Goal: Information Seeking & Learning: Learn about a topic

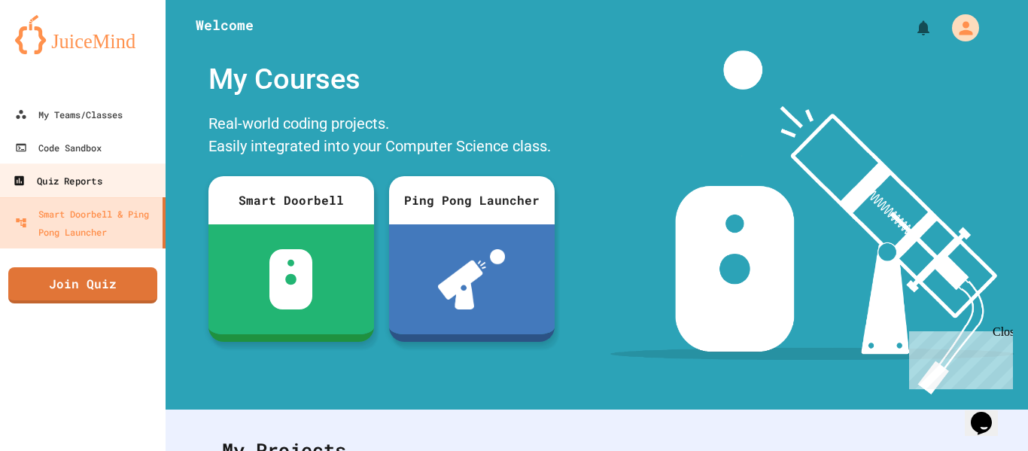
click at [35, 172] on div "Quiz Reports" at bounding box center [57, 181] width 89 height 19
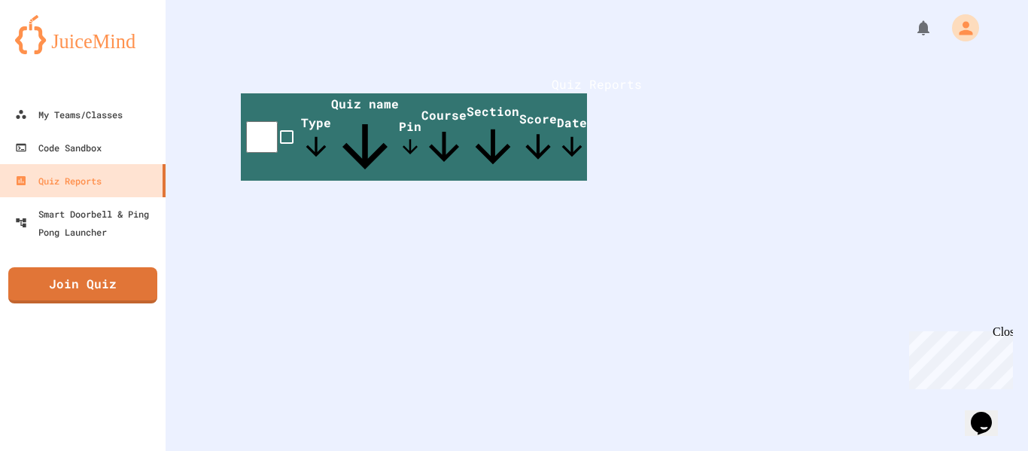
click at [399, 153] on span "Quiz name" at bounding box center [365, 138] width 68 height 85
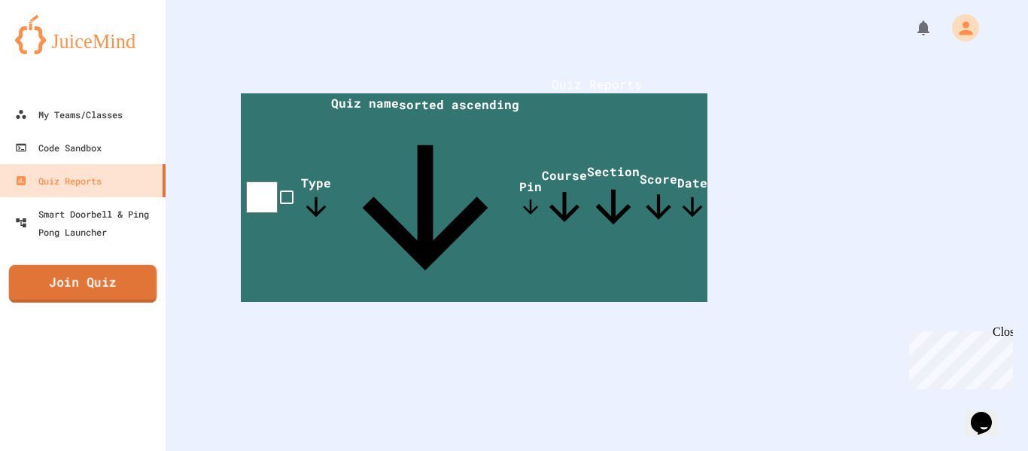
click at [138, 294] on link "Join Quiz" at bounding box center [83, 284] width 148 height 38
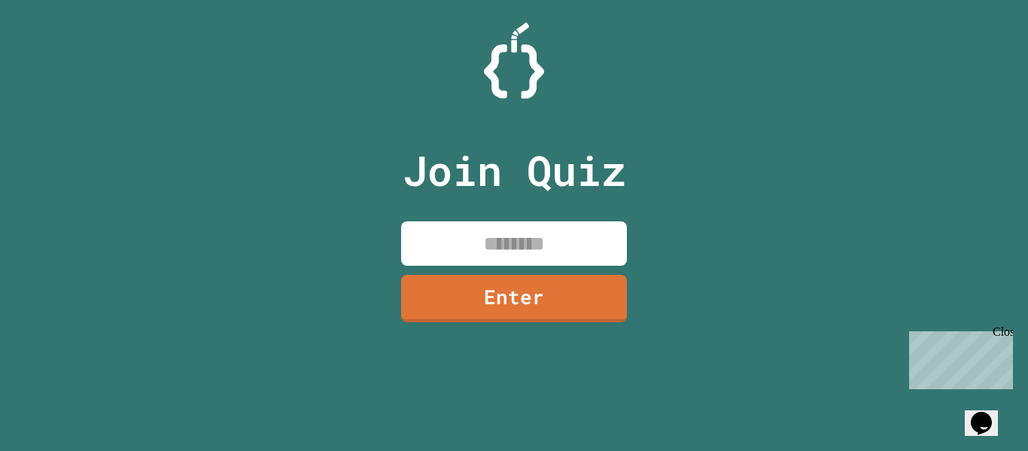
click at [592, 240] on input at bounding box center [514, 243] width 226 height 44
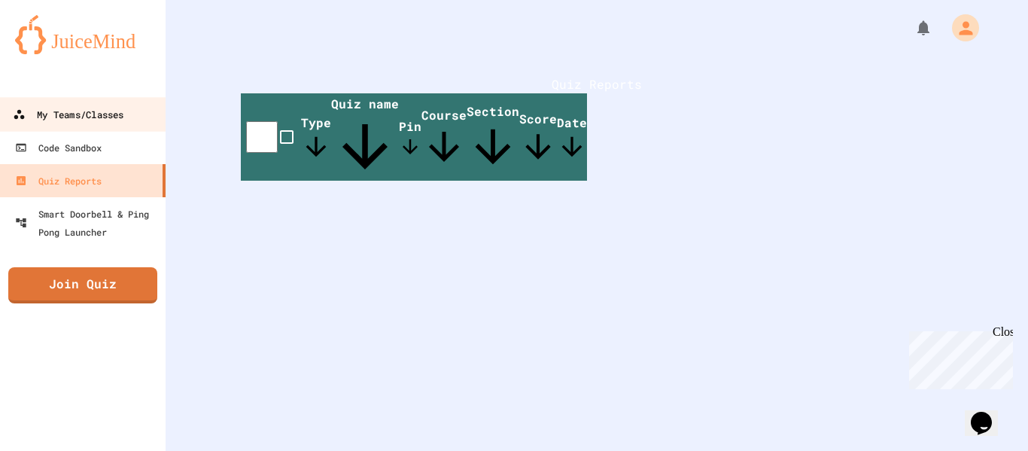
click at [67, 105] on div "My Teams/Classes" at bounding box center [68, 114] width 111 height 19
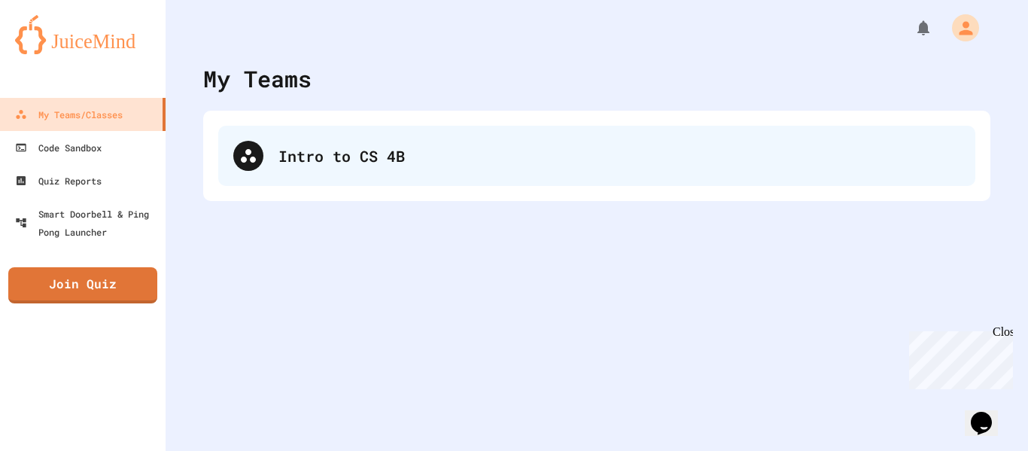
click at [336, 184] on div "Intro to CS 4B" at bounding box center [596, 156] width 757 height 60
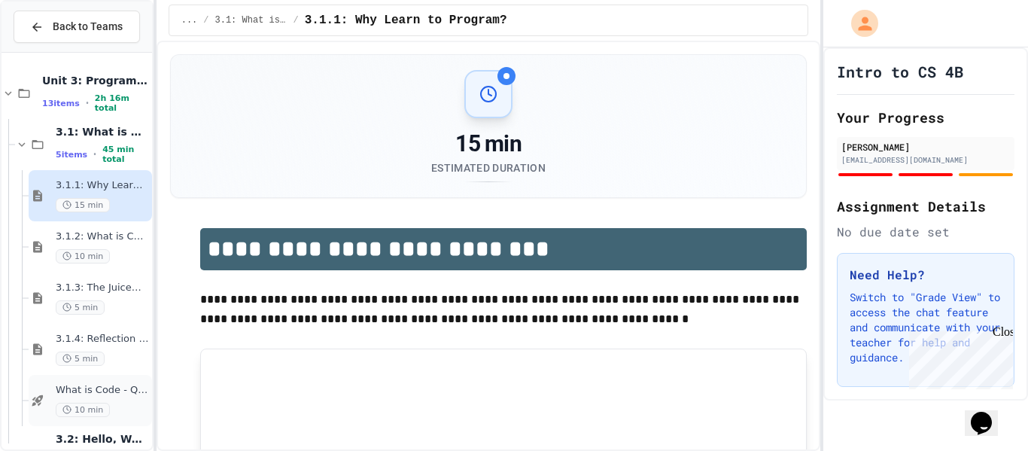
scroll to position [94, 0]
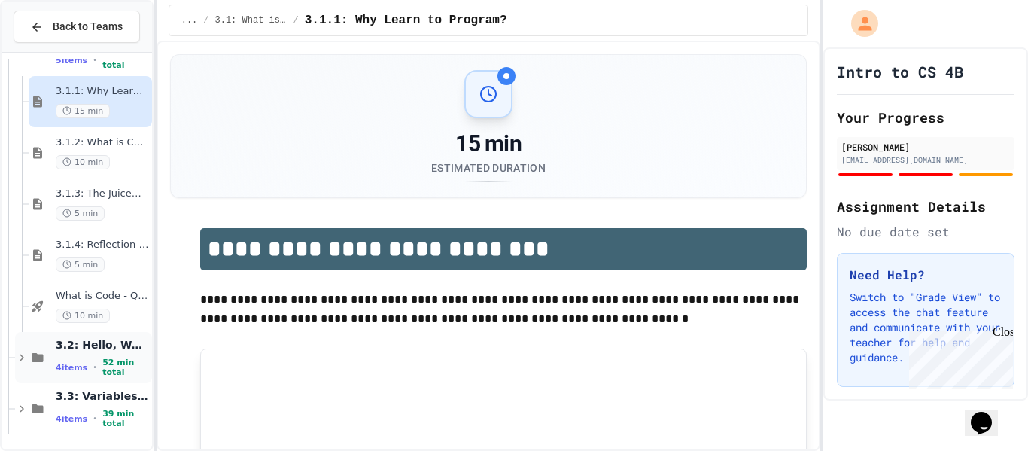
click at [93, 344] on span "3.2: Hello, World!" at bounding box center [102, 345] width 93 height 14
click at [93, 345] on span "3.2: Hello, World!" at bounding box center [102, 345] width 93 height 14
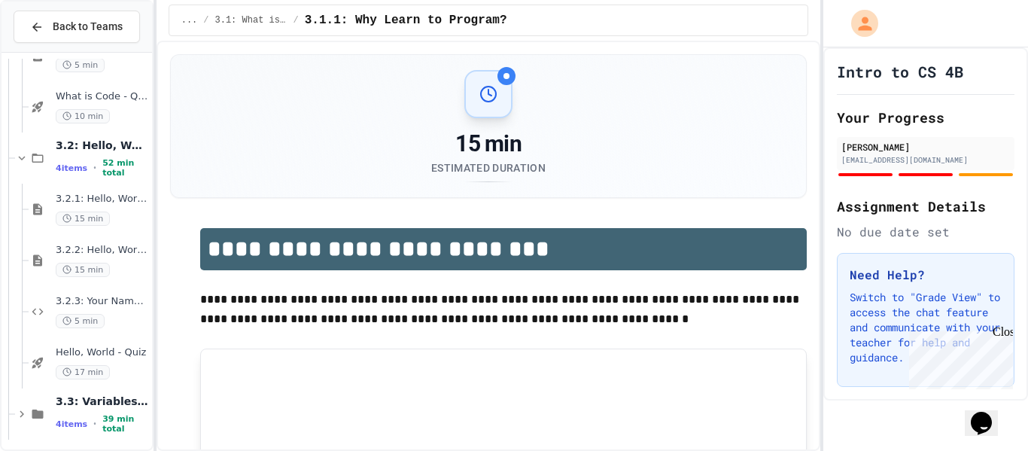
scroll to position [299, 0]
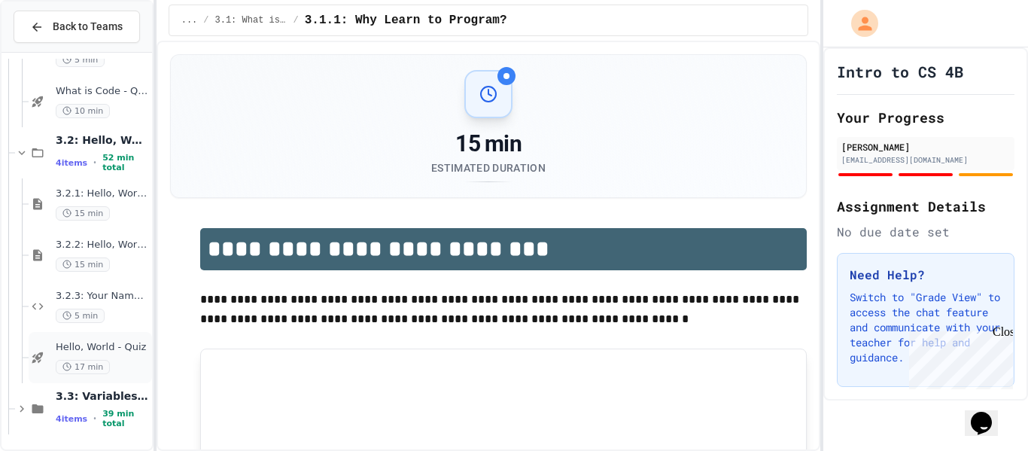
click at [90, 348] on span "Hello, World - Quiz" at bounding box center [102, 347] width 93 height 13
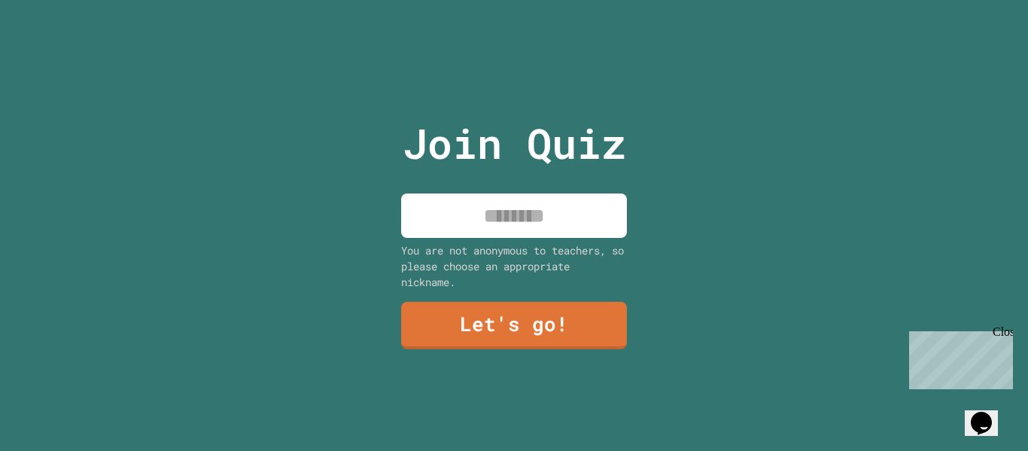
click at [505, 226] on input at bounding box center [514, 215] width 226 height 44
type input "*****"
click at [524, 333] on link "Let's go!" at bounding box center [514, 325] width 225 height 50
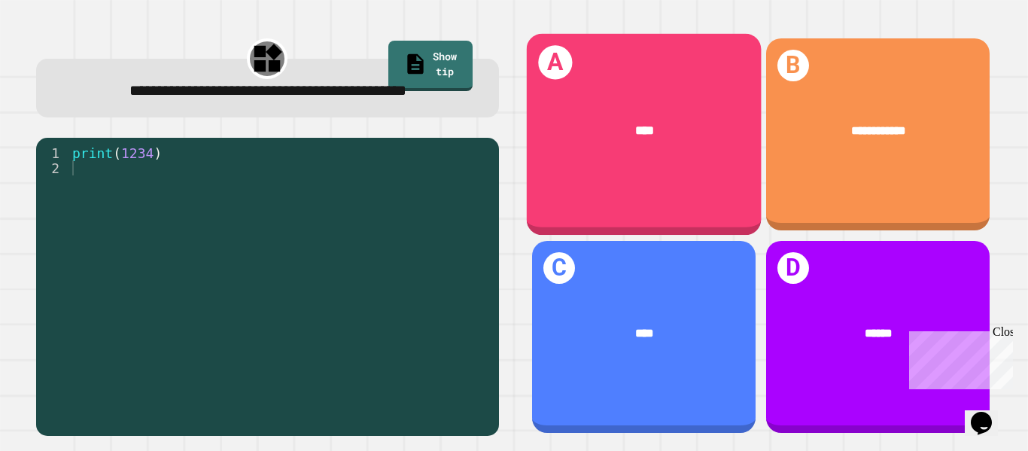
click at [697, 92] on div "A ****" at bounding box center [643, 135] width 235 height 202
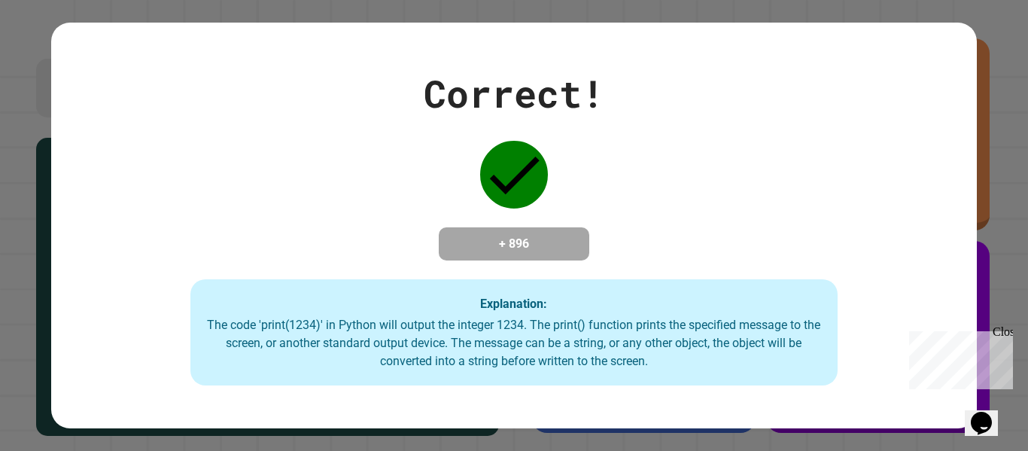
click at [645, 237] on div "Correct! + 896 Explanation: The code 'print(1234)' in Python will output the in…" at bounding box center [513, 225] width 925 height 321
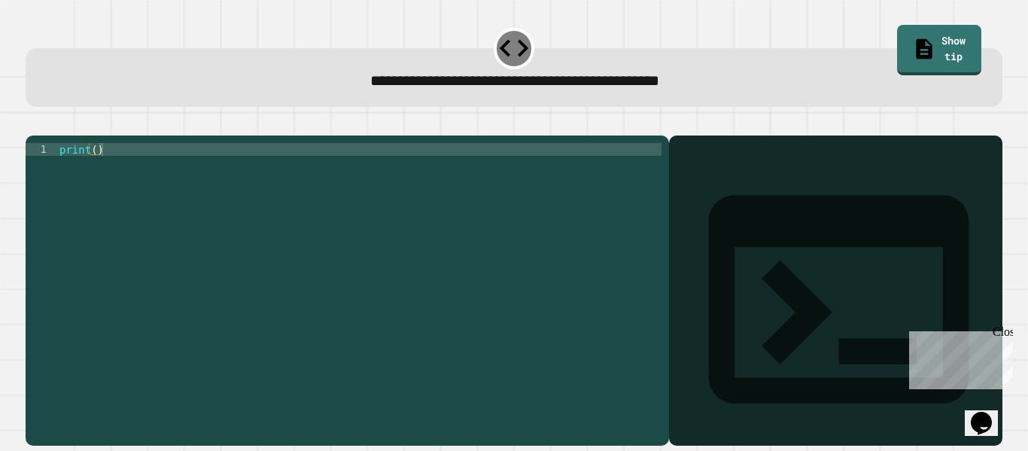
click at [464, 195] on div "print ( )" at bounding box center [358, 283] width 605 height 281
click at [373, 236] on div "print ( )" at bounding box center [358, 283] width 605 height 281
click at [304, 163] on div "print ( )" at bounding box center [358, 283] width 605 height 281
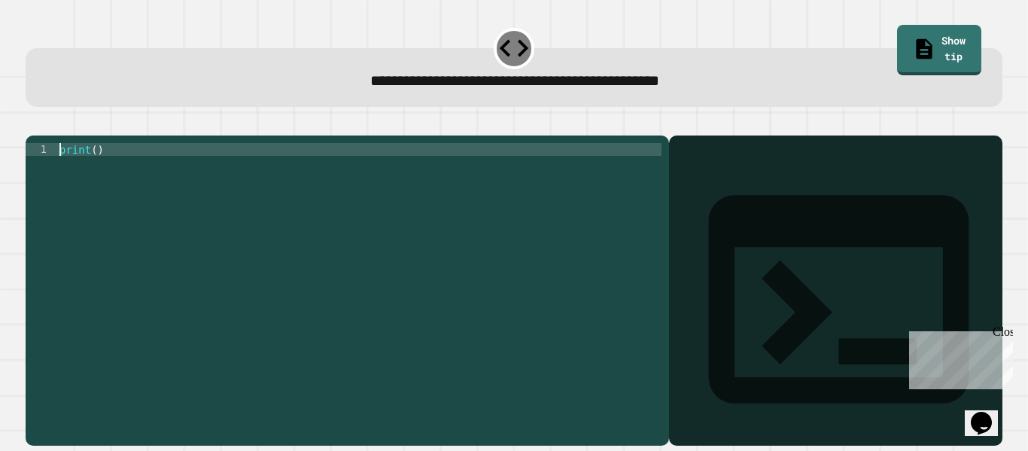
click at [96, 170] on div "print ( )" at bounding box center [358, 283] width 605 height 281
type textarea "**********"
click at [913, 32] on link "Show tip" at bounding box center [938, 49] width 85 height 53
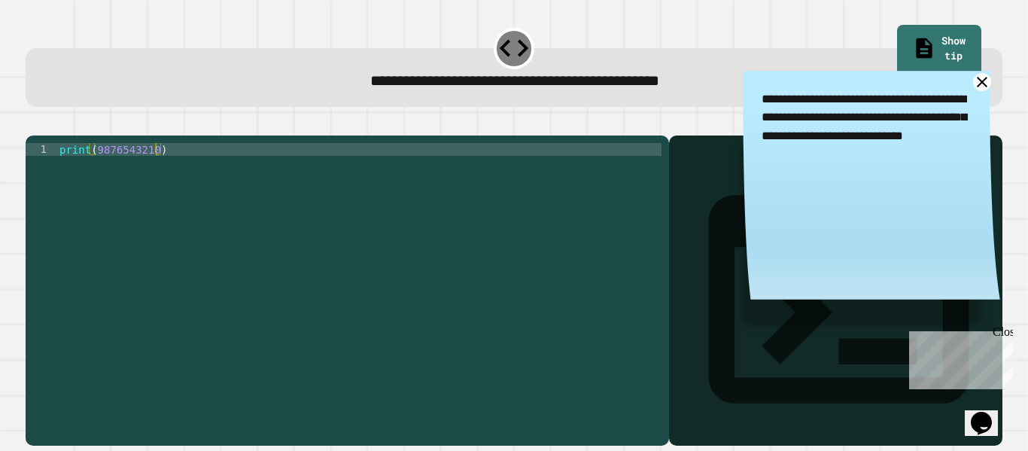
click at [984, 84] on icon at bounding box center [981, 82] width 19 height 19
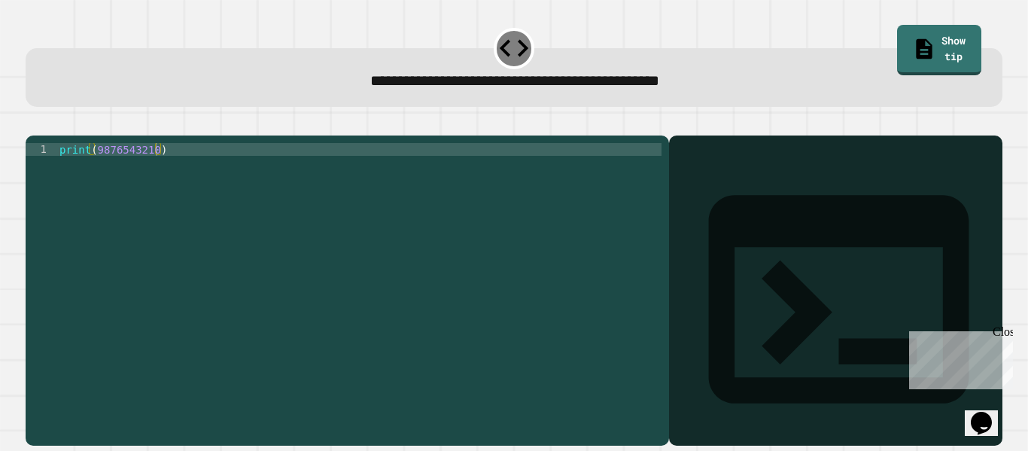
click at [518, 44] on icon at bounding box center [514, 48] width 35 height 35
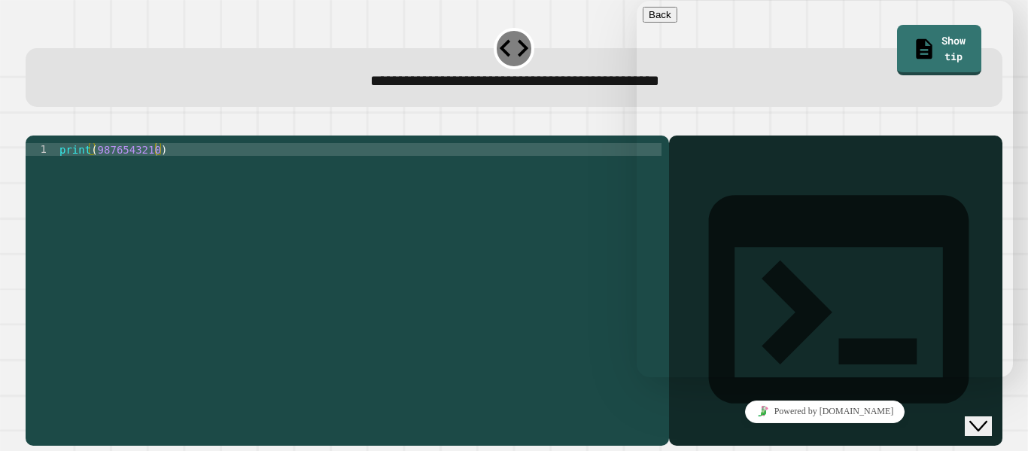
click at [737, 409] on div "Powered by [DOMAIN_NAME]" at bounding box center [825, 411] width 364 height 22
click at [987, 421] on icon "Chat widget" at bounding box center [978, 426] width 18 height 11
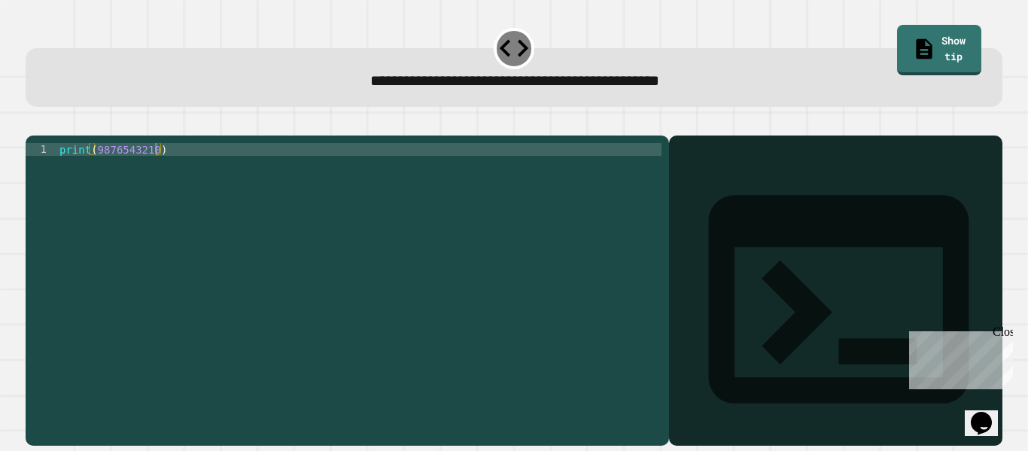
click at [701, 176] on icon at bounding box center [839, 299] width 312 height 312
click at [33, 123] on button "button" at bounding box center [33, 123] width 0 height 0
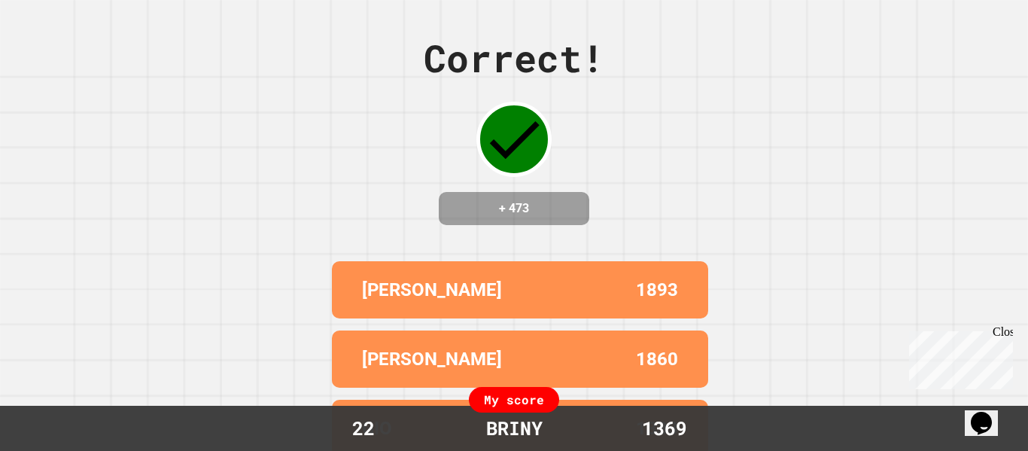
scroll to position [0, 0]
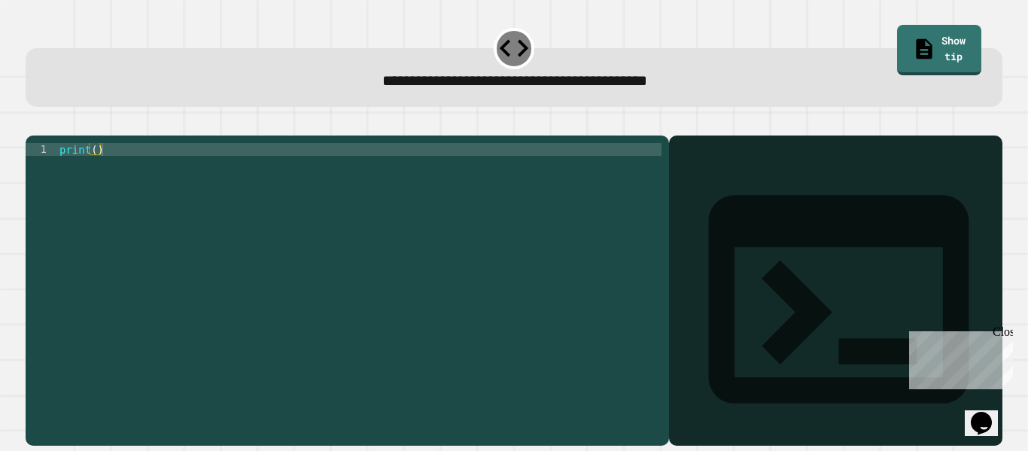
click at [96, 175] on div "print ( )" at bounding box center [358, 283] width 605 height 281
type textarea "**********"
click at [33, 123] on button "button" at bounding box center [33, 123] width 0 height 0
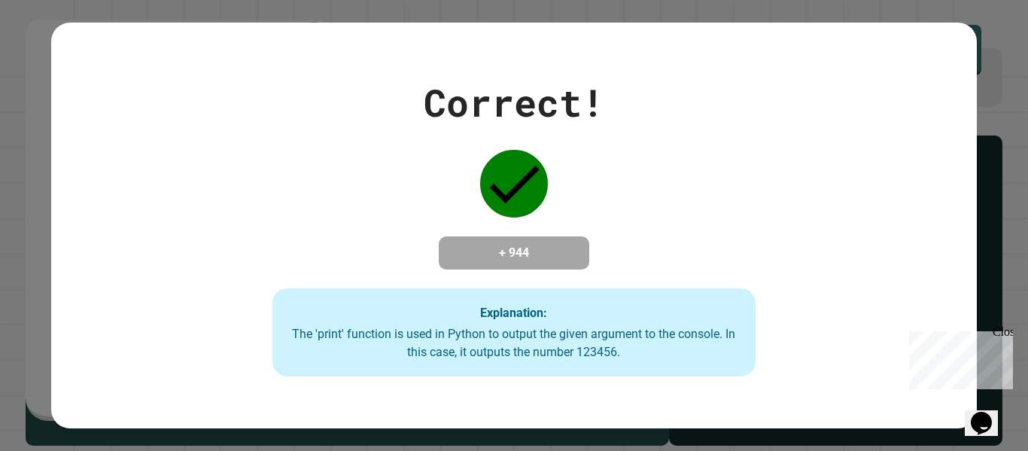
click at [1003, 337] on div "Close" at bounding box center [1002, 334] width 19 height 19
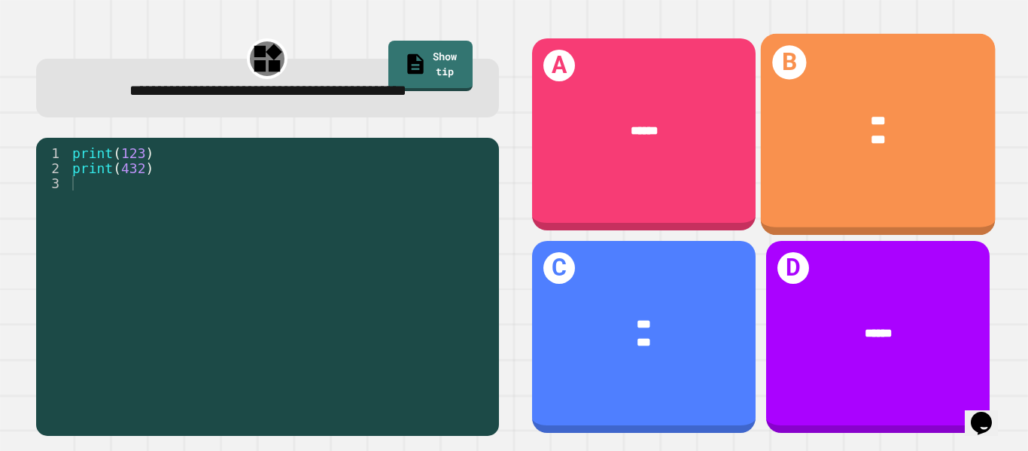
click at [894, 144] on div "***" at bounding box center [879, 140] width 184 height 20
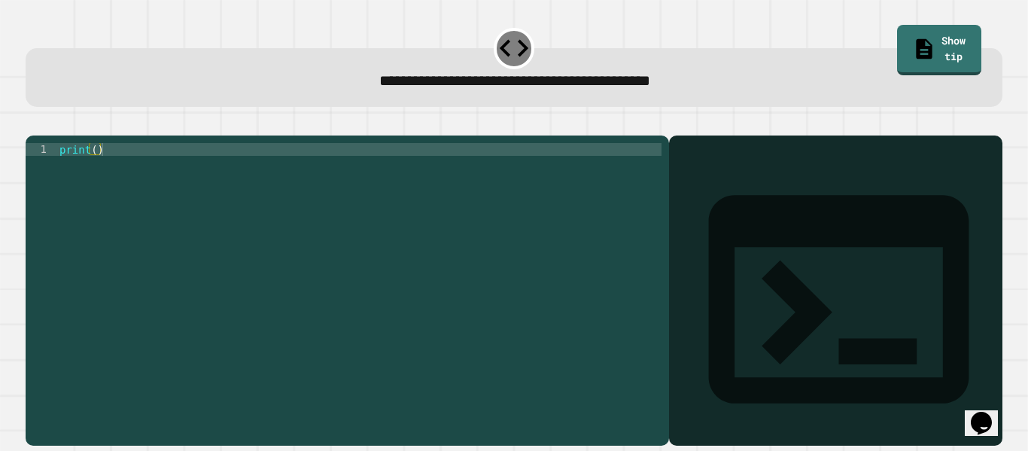
click at [96, 168] on div "print ( )" at bounding box center [358, 283] width 605 height 281
type textarea "**********"
click at [47, 134] on icon "button" at bounding box center [43, 132] width 8 height 11
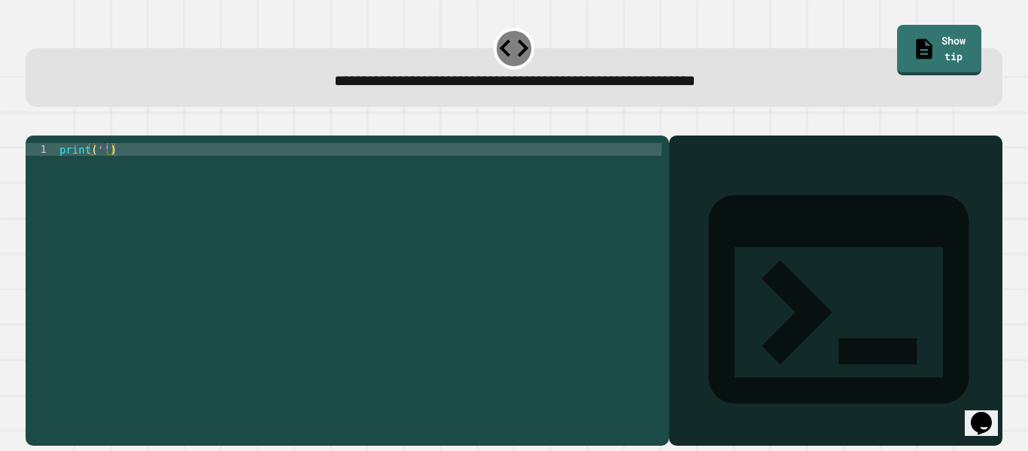
click at [101, 168] on div "print ( '' )" at bounding box center [358, 283] width 605 height 281
click at [33, 123] on button "button" at bounding box center [33, 123] width 0 height 0
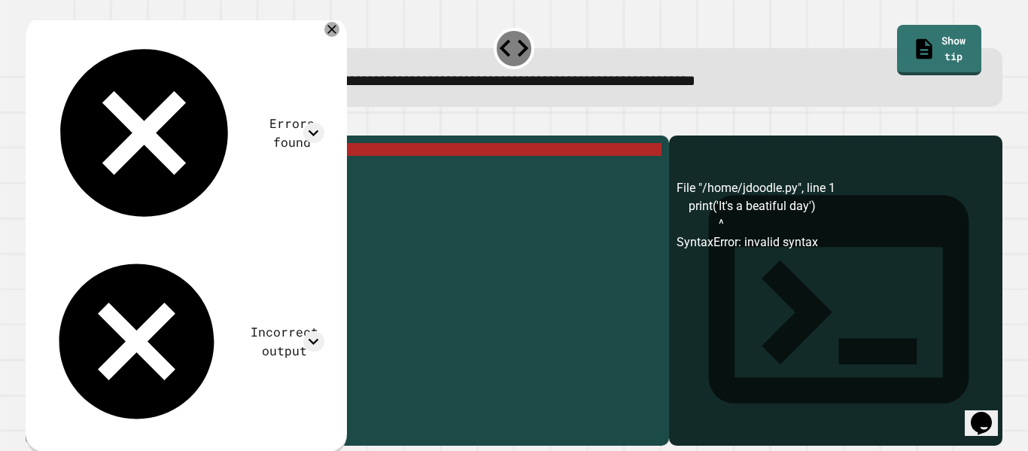
click at [33, 123] on icon "button" at bounding box center [33, 123] width 0 height 0
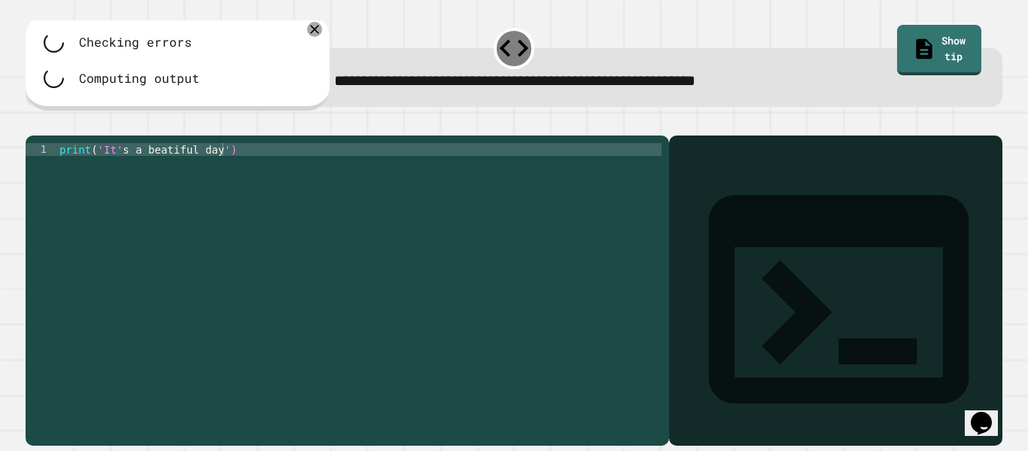
click at [215, 172] on div "print ( 'It' s a beatiful day ')" at bounding box center [358, 283] width 605 height 281
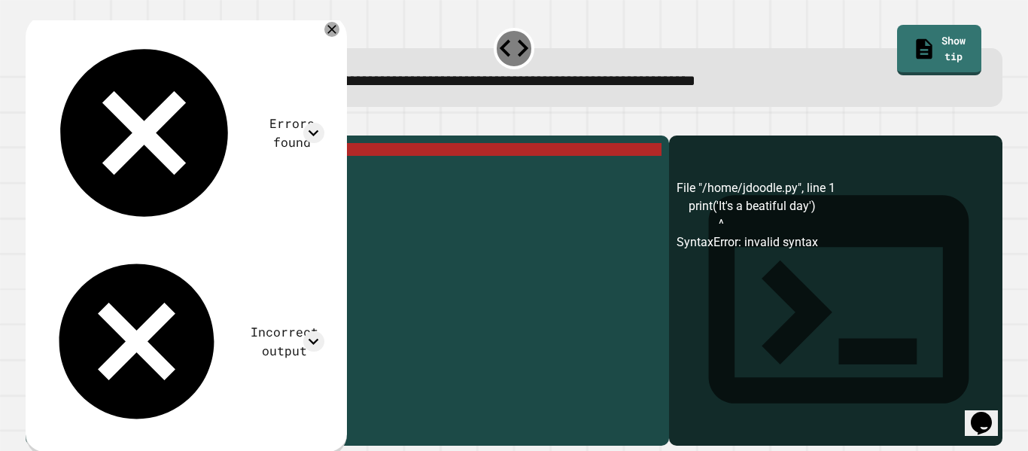
click at [220, 170] on div "print ( 'It' s a beatiful day ')" at bounding box center [358, 283] width 605 height 281
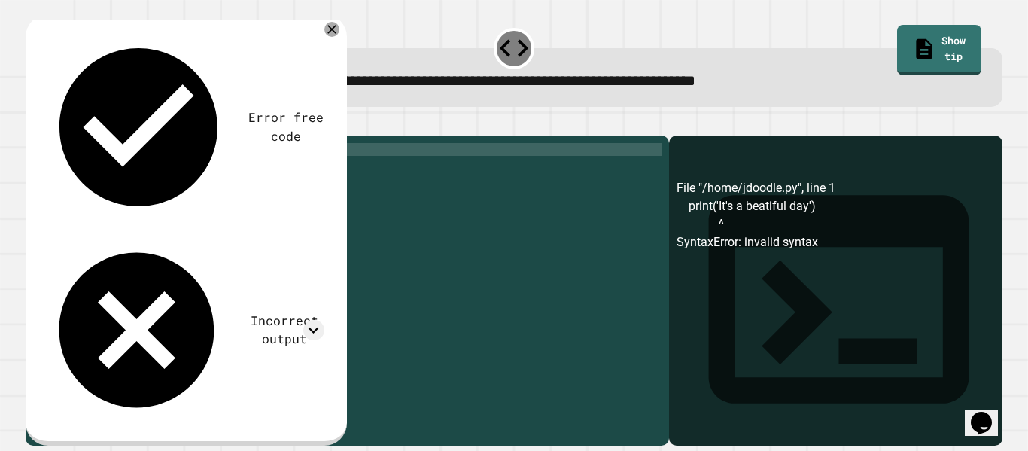
click at [100, 169] on div "print ( 'It' s a beatiful day )" at bounding box center [358, 283] width 605 height 281
click at [33, 123] on icon "button" at bounding box center [33, 123] width 0 height 0
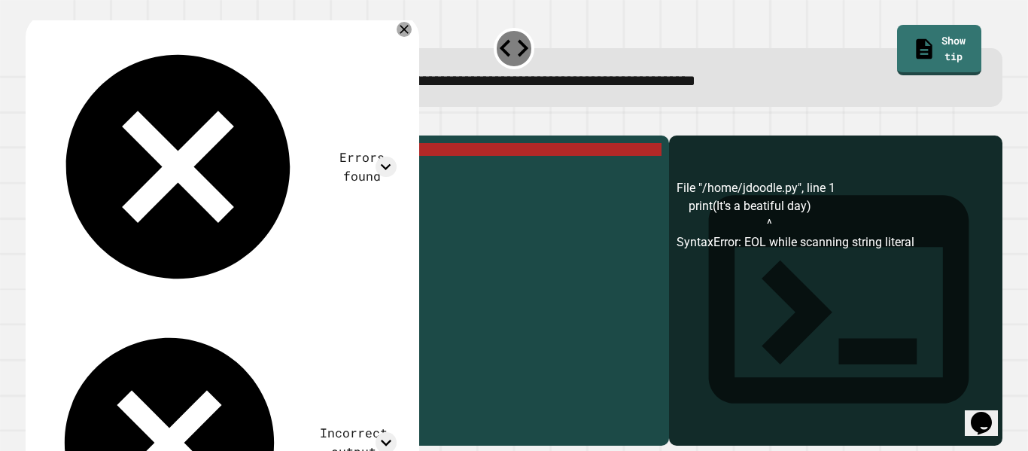
click at [102, 171] on div "print ( It 's a beatiful day)" at bounding box center [358, 283] width 605 height 281
click at [413, 31] on div at bounding box center [404, 29] width 18 height 18
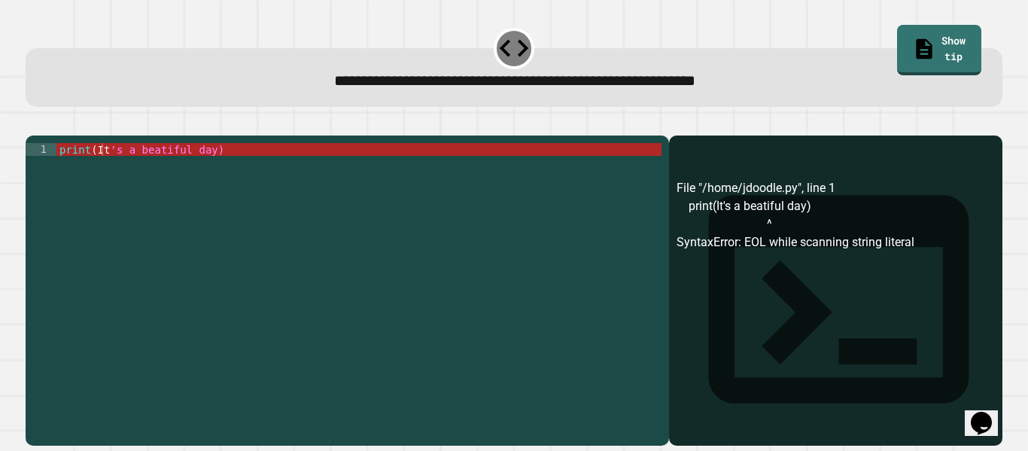
click at [102, 171] on div "print ( It 's a beatiful day)" at bounding box center [358, 283] width 605 height 281
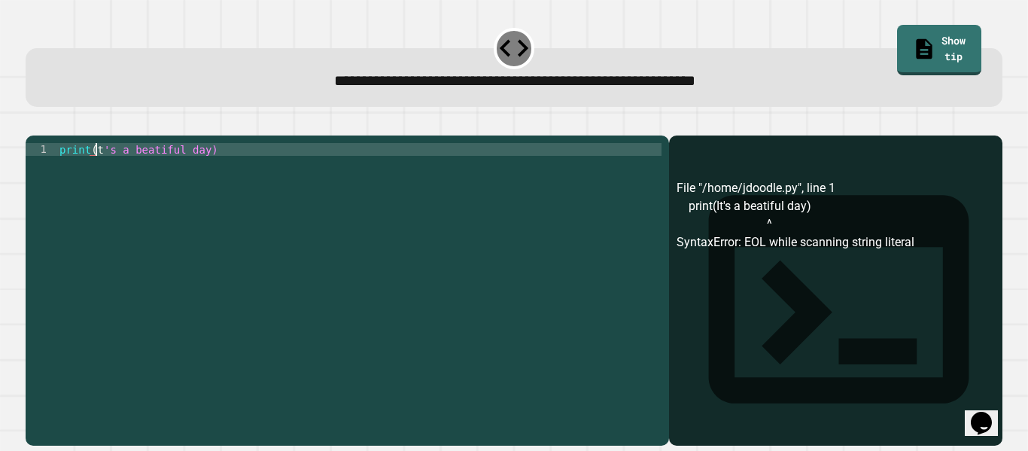
scroll to position [0, 18]
click at [117, 171] on div "print ( t 's a beatiful day)" at bounding box center [358, 283] width 605 height 281
type textarea "**********"
click at [33, 123] on icon "button" at bounding box center [33, 123] width 0 height 0
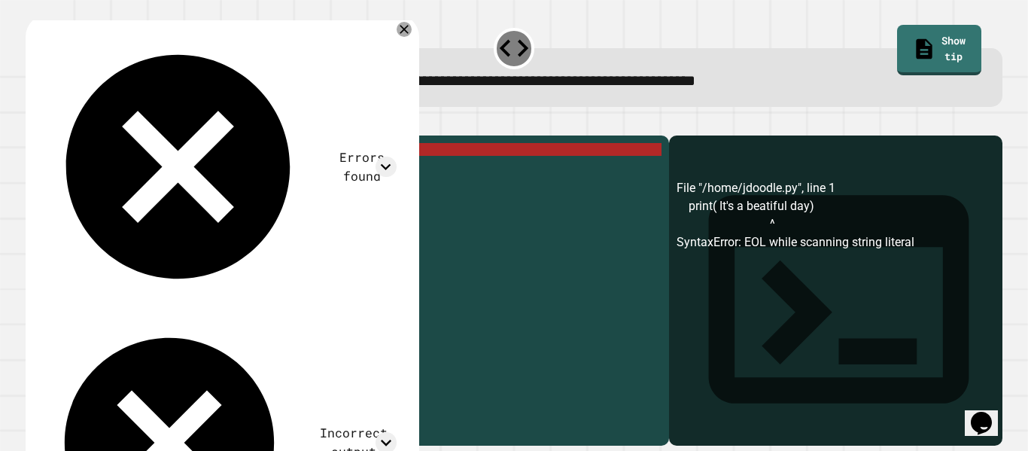
click at [63, 123] on icon "button" at bounding box center [63, 123] width 0 height 0
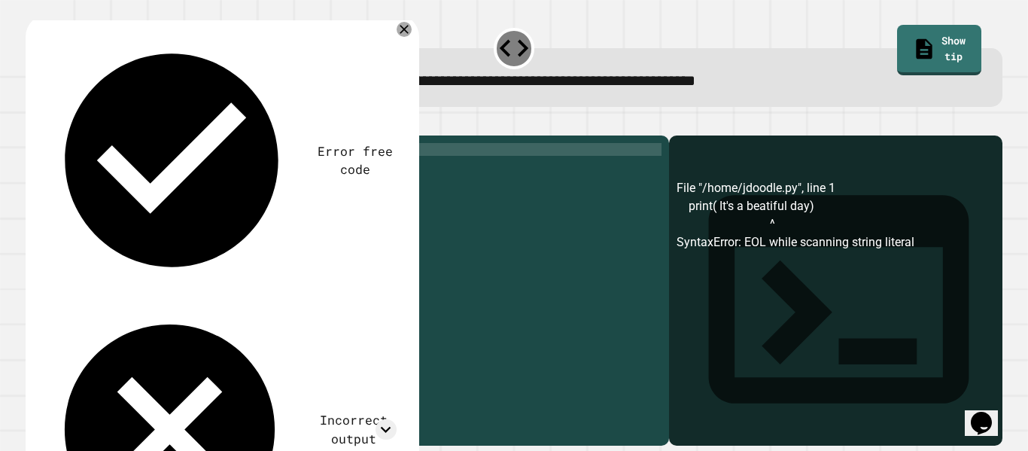
click at [101, 166] on div "print ( '' )" at bounding box center [358, 271] width 605 height 256
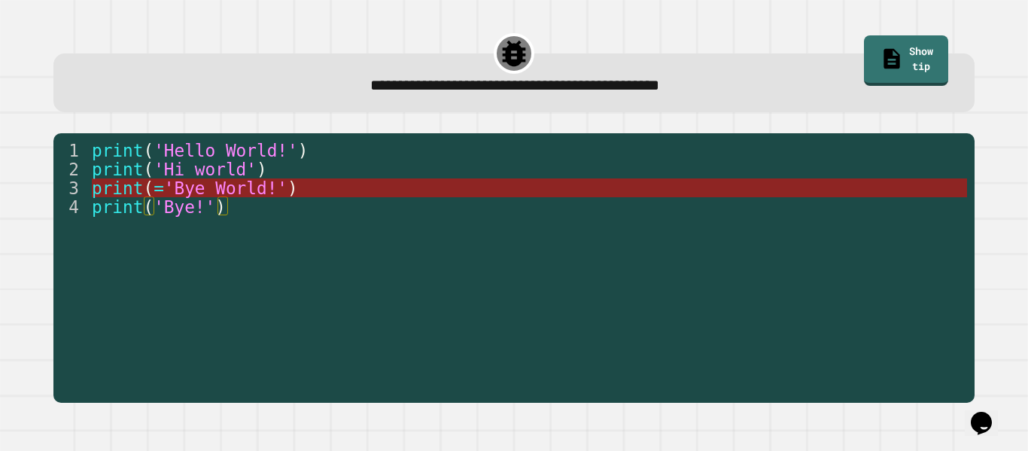
click at [227, 178] on span "'Bye World!'" at bounding box center [225, 188] width 123 height 20
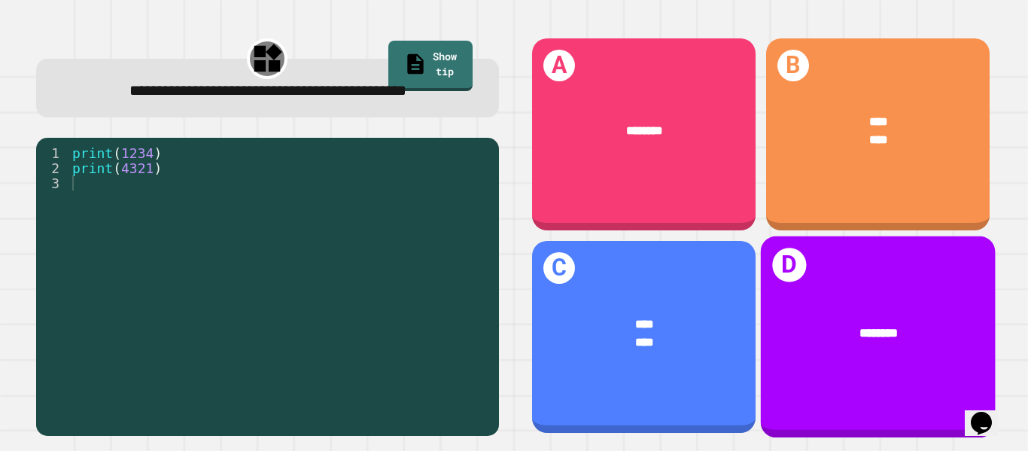
click at [847, 333] on div "********" at bounding box center [879, 334] width 184 height 20
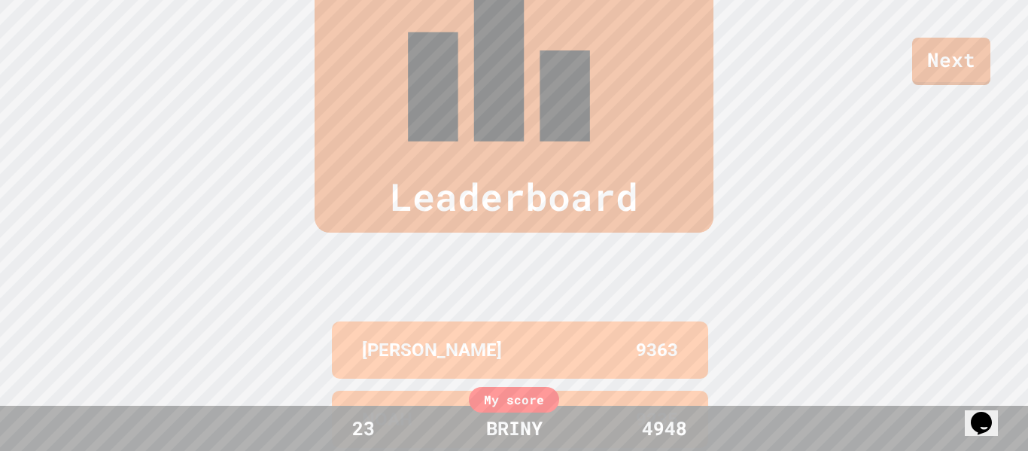
scroll to position [621, 0]
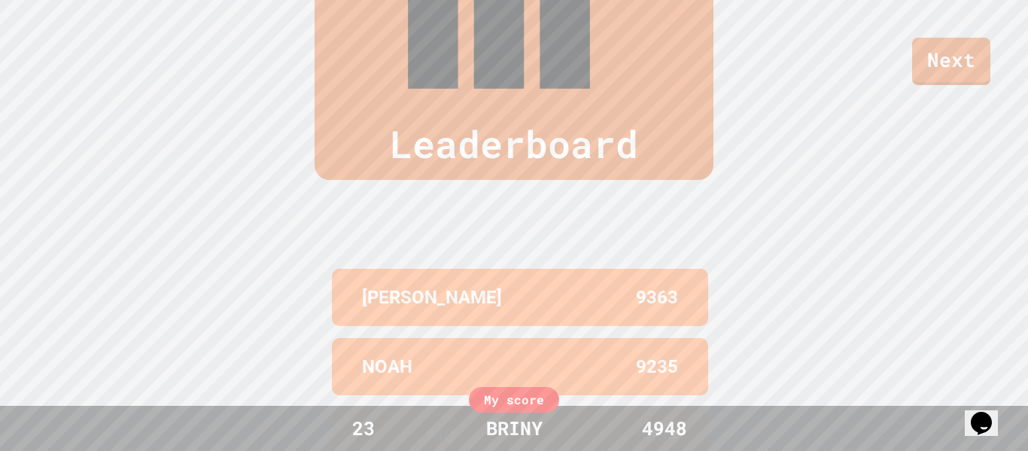
click at [519, 400] on div "My score" at bounding box center [514, 400] width 90 height 26
click at [531, 432] on div "BRINY" at bounding box center [514, 428] width 87 height 29
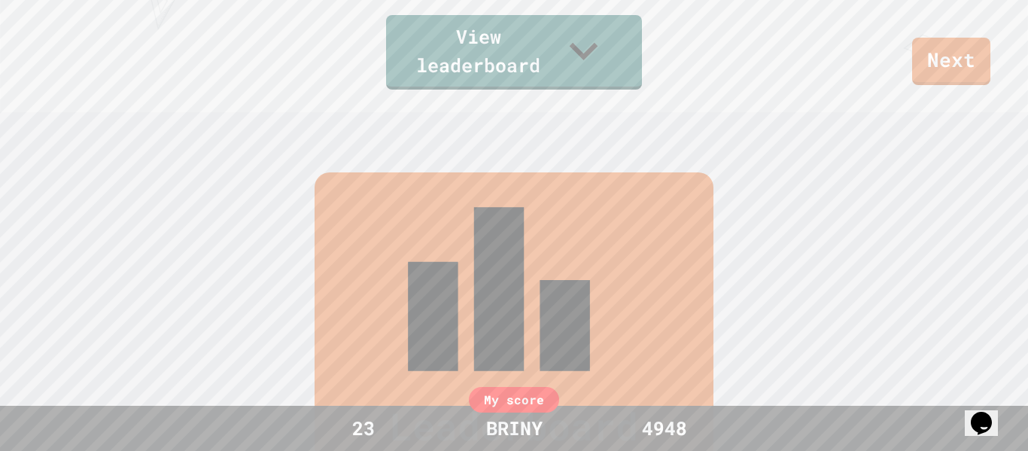
scroll to position [0, 0]
